Goal: Information Seeking & Learning: Learn about a topic

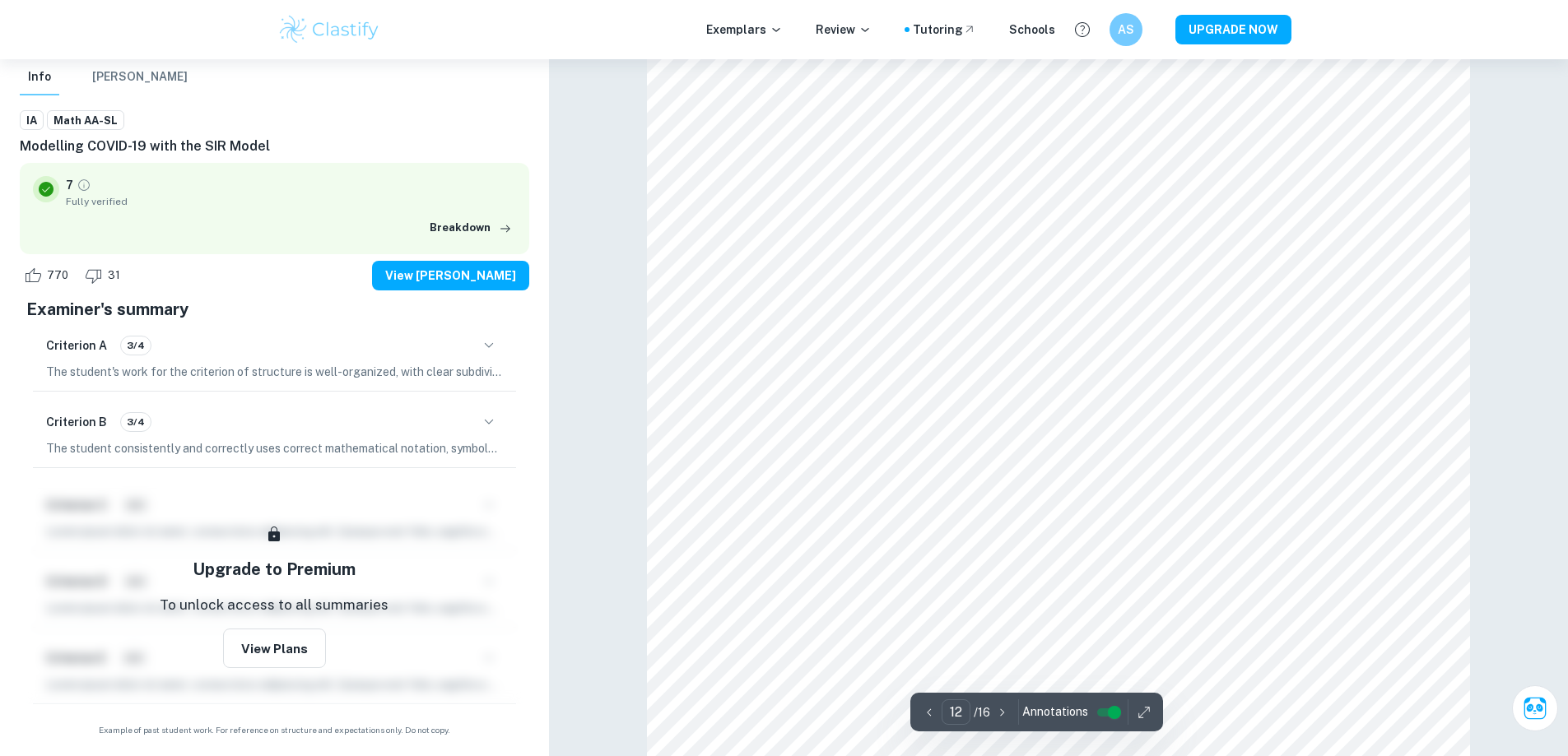
scroll to position [12163, 0]
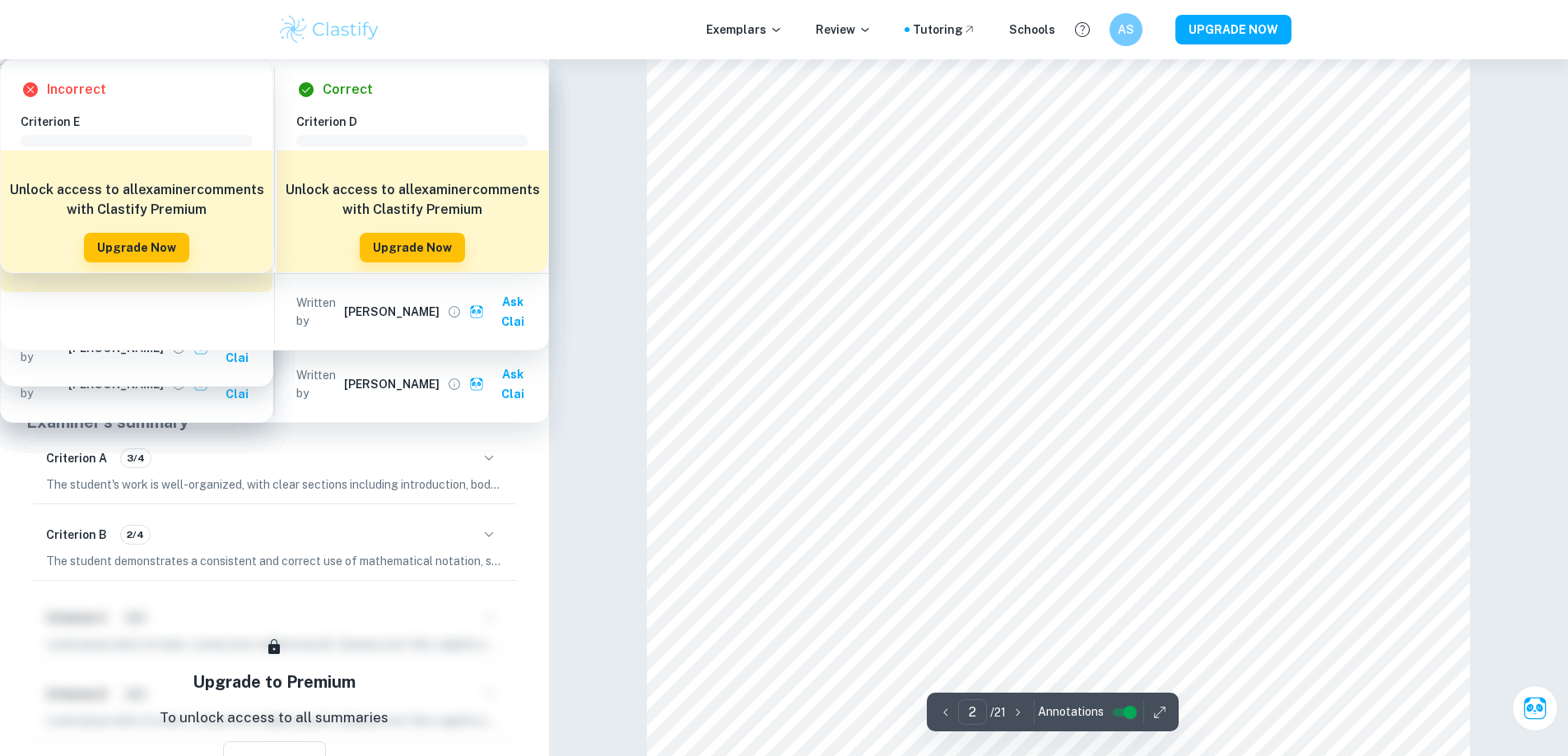
scroll to position [1398, 0]
